Goal: Information Seeking & Learning: Learn about a topic

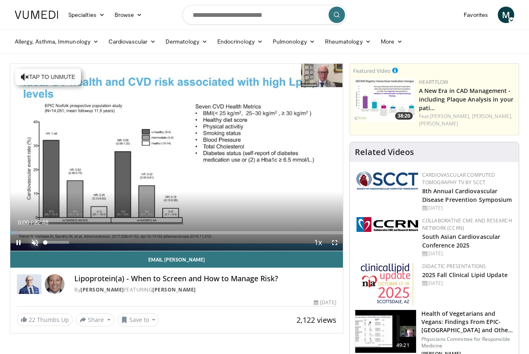
click at [32, 237] on span "Video Player" at bounding box center [35, 242] width 16 height 16
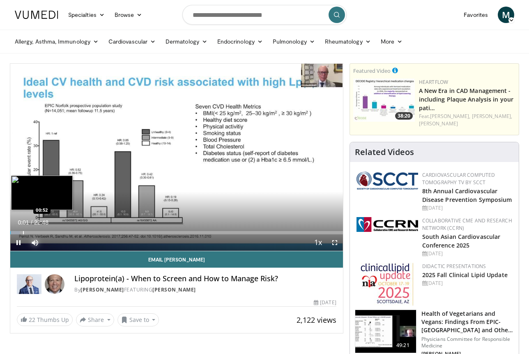
click at [23, 231] on div "Progress Bar" at bounding box center [23, 232] width 1 height 3
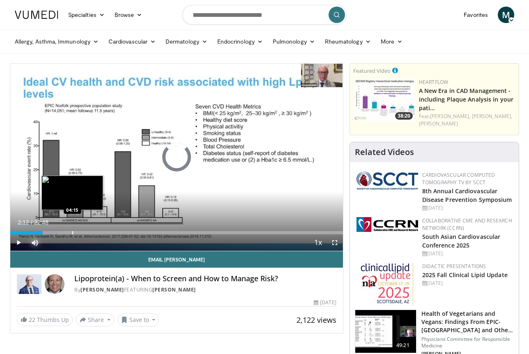
click at [72, 231] on div "Progress Bar" at bounding box center [72, 232] width 1 height 3
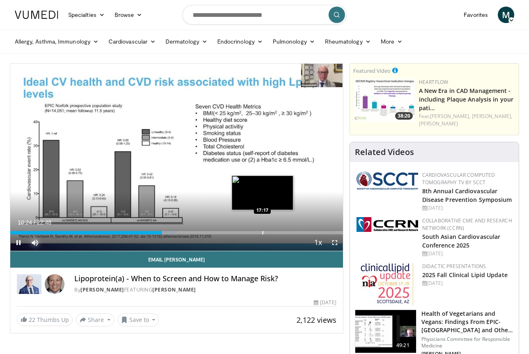
click at [262, 233] on div "Loaded : 50.02% 10:24 17:17" at bounding box center [176, 232] width 333 height 3
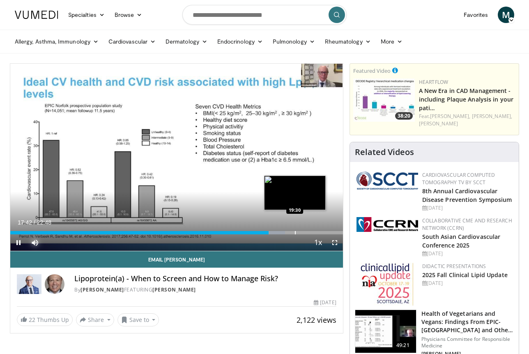
click at [295, 233] on div "Progress Bar" at bounding box center [295, 232] width 1 height 3
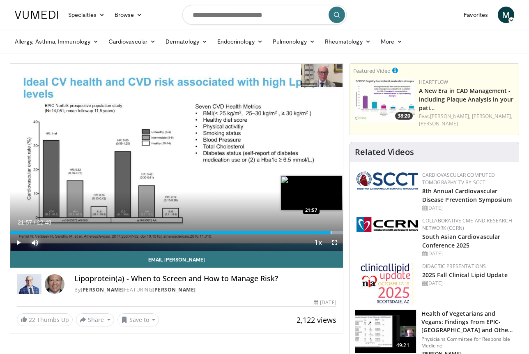
click at [331, 231] on div "Progress Bar" at bounding box center [331, 232] width 1 height 3
